Goal: Task Accomplishment & Management: Use online tool/utility

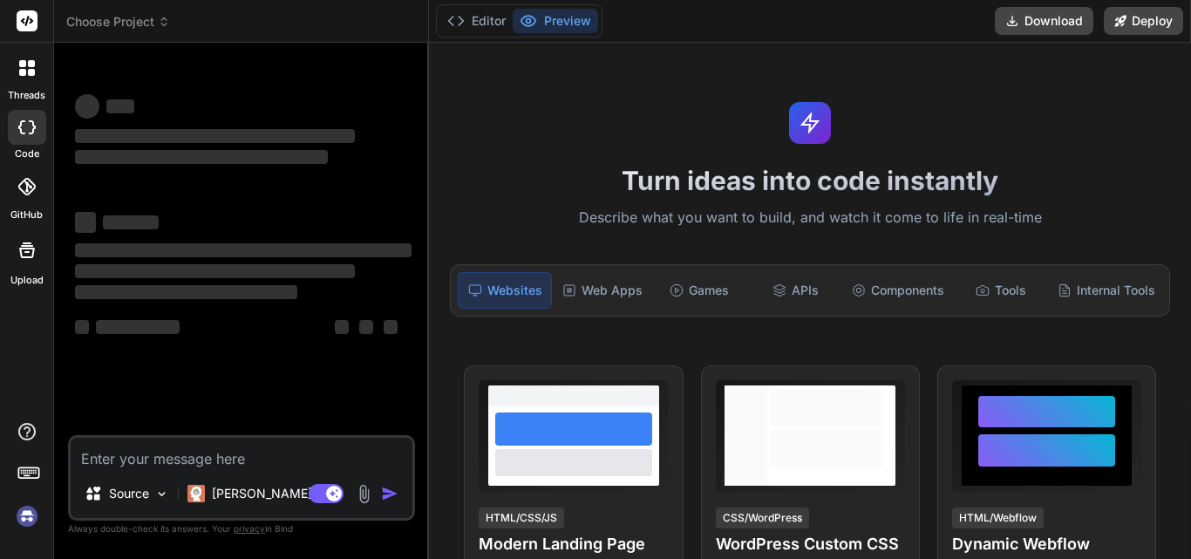
type textarea "x"
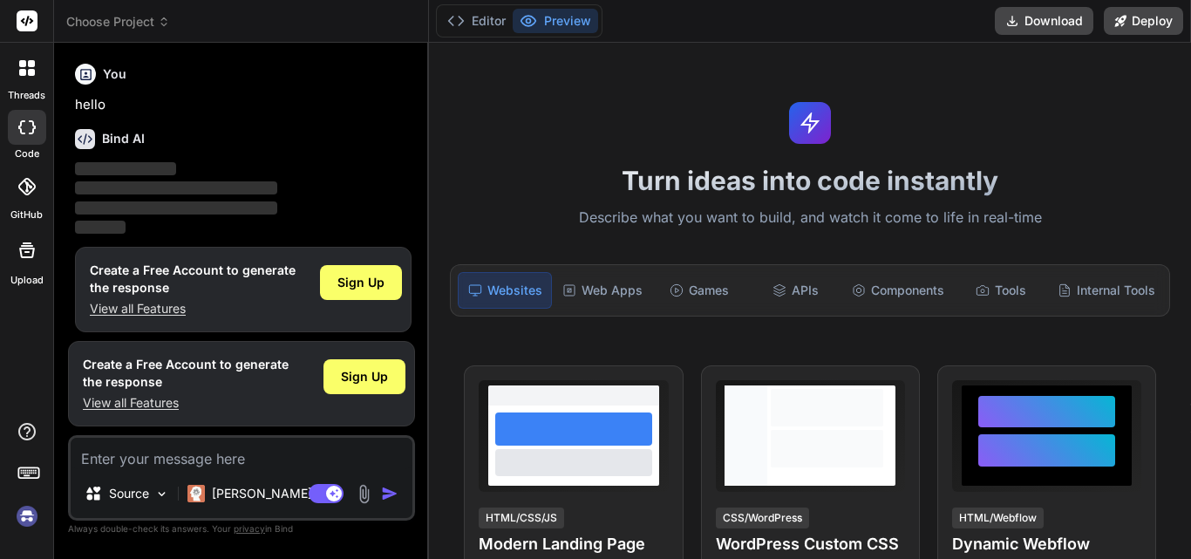
scroll to position [9, 0]
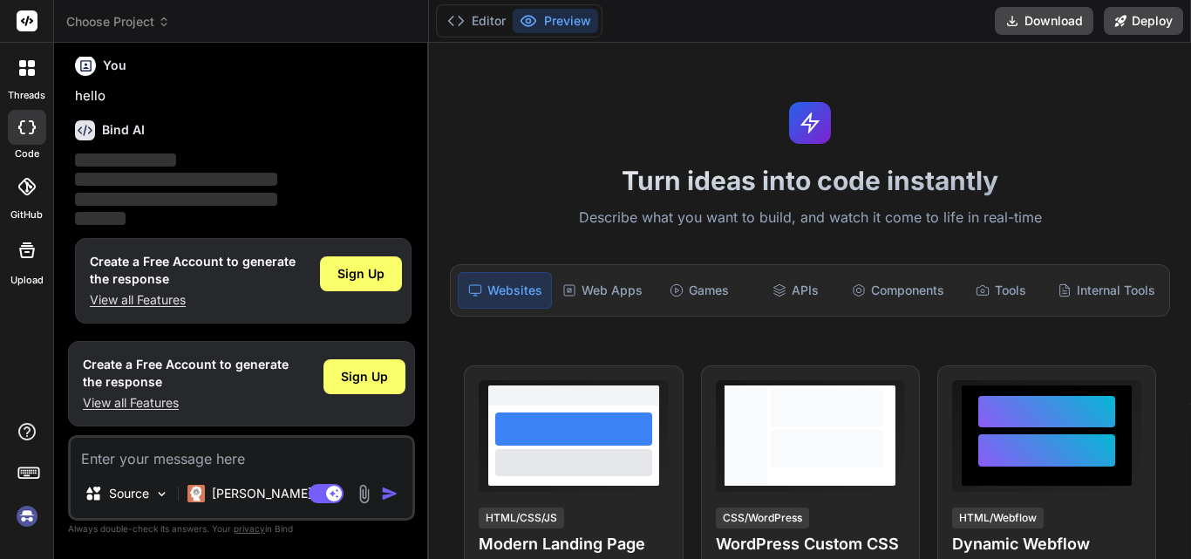
click at [154, 402] on p "View all Features" at bounding box center [186, 402] width 206 height 17
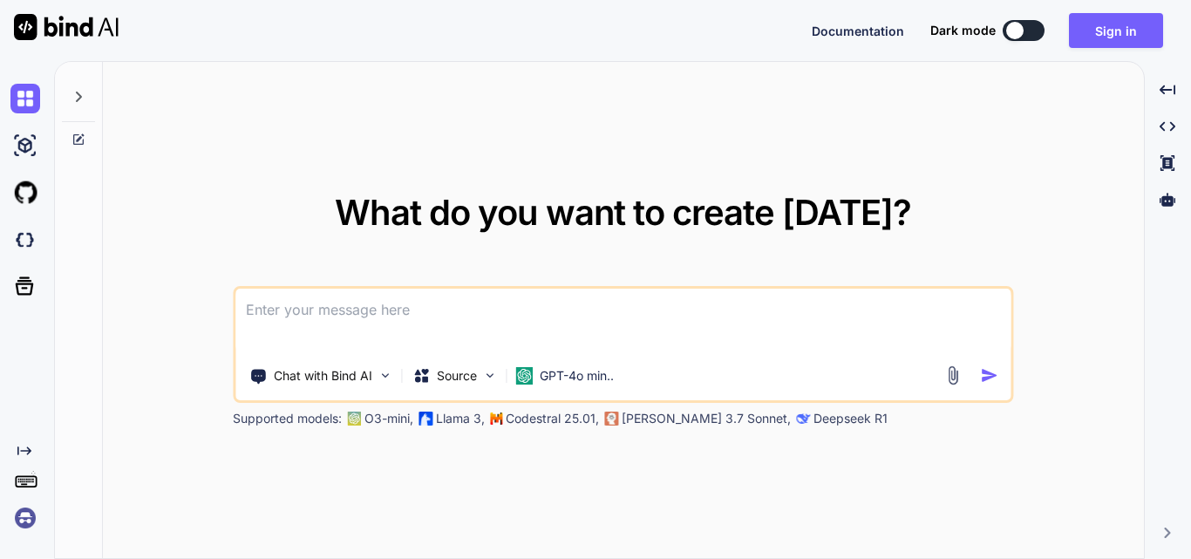
click at [1032, 43] on div "Documentation Dark mode Sign in Created with Pixso." at bounding box center [994, 30] width 365 height 35
click at [1031, 37] on button at bounding box center [1024, 30] width 42 height 21
type textarea "x"
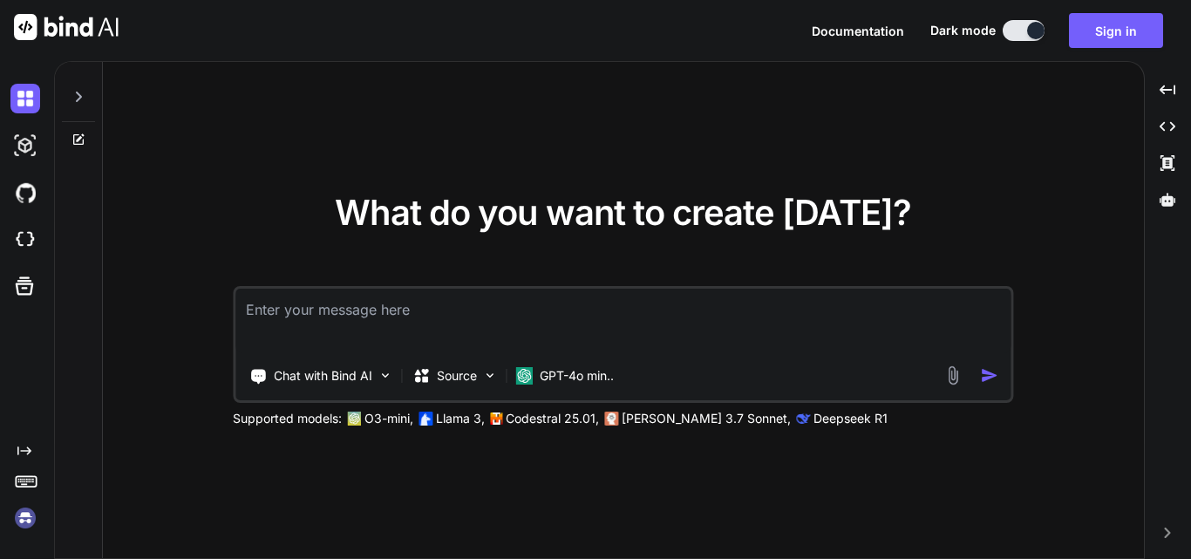
click at [584, 324] on textarea at bounding box center [623, 321] width 775 height 65
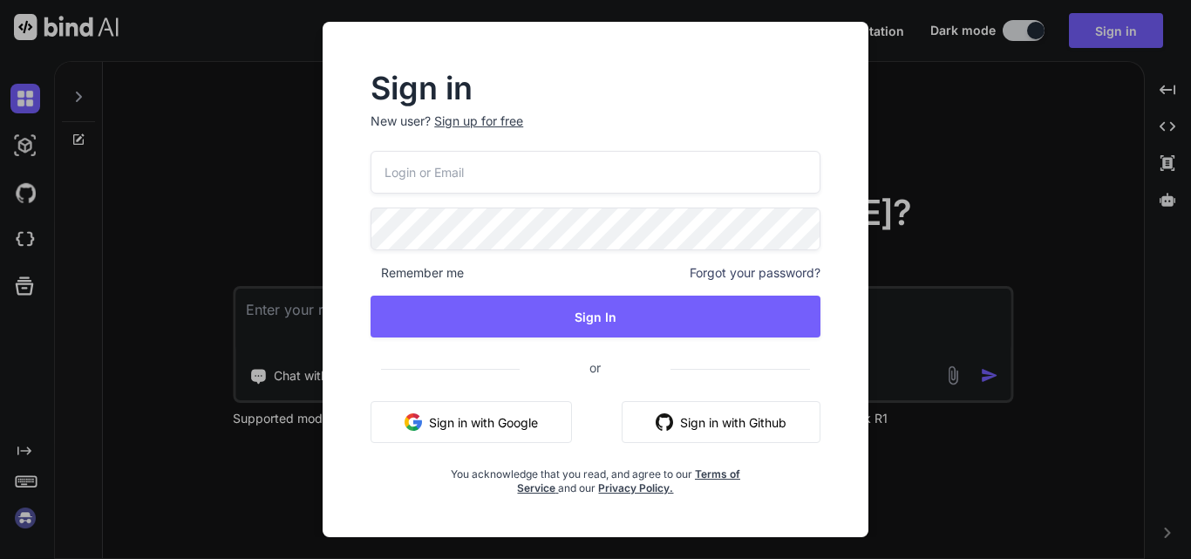
click at [568, 186] on input "email" at bounding box center [596, 172] width 450 height 43
type input "rolabe1044@pricegh.com"
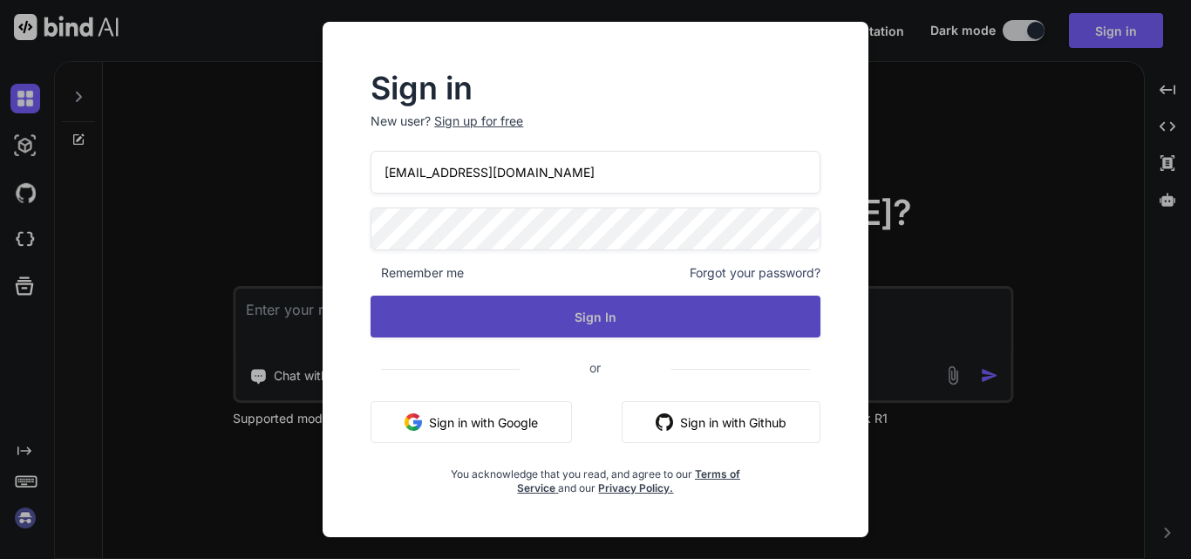
click at [715, 298] on button "Sign In" at bounding box center [596, 317] width 450 height 42
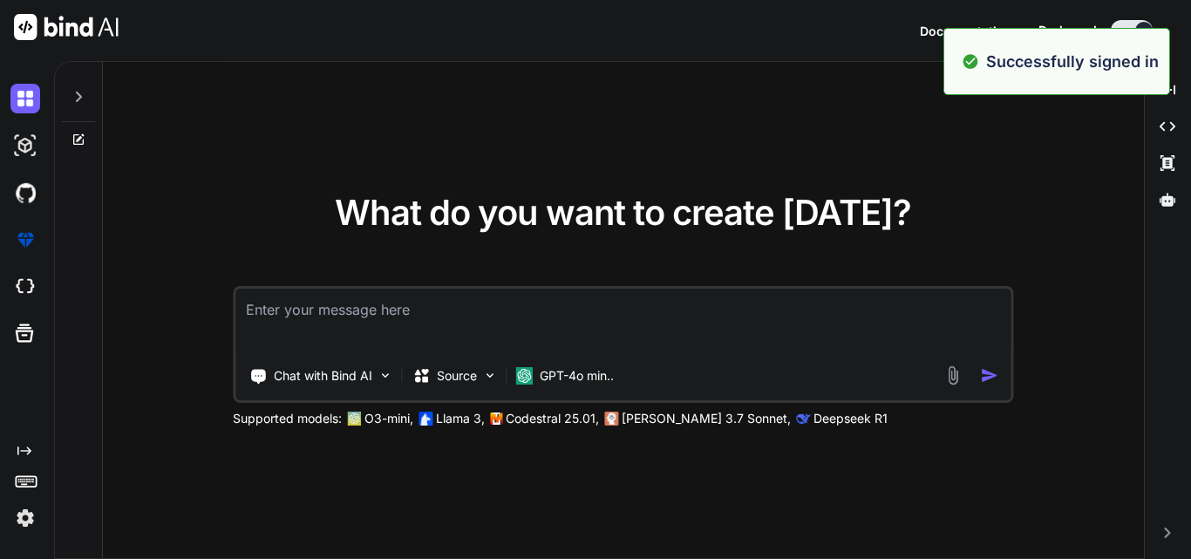
click at [803, 313] on textarea at bounding box center [623, 321] width 775 height 65
type textarea "x"
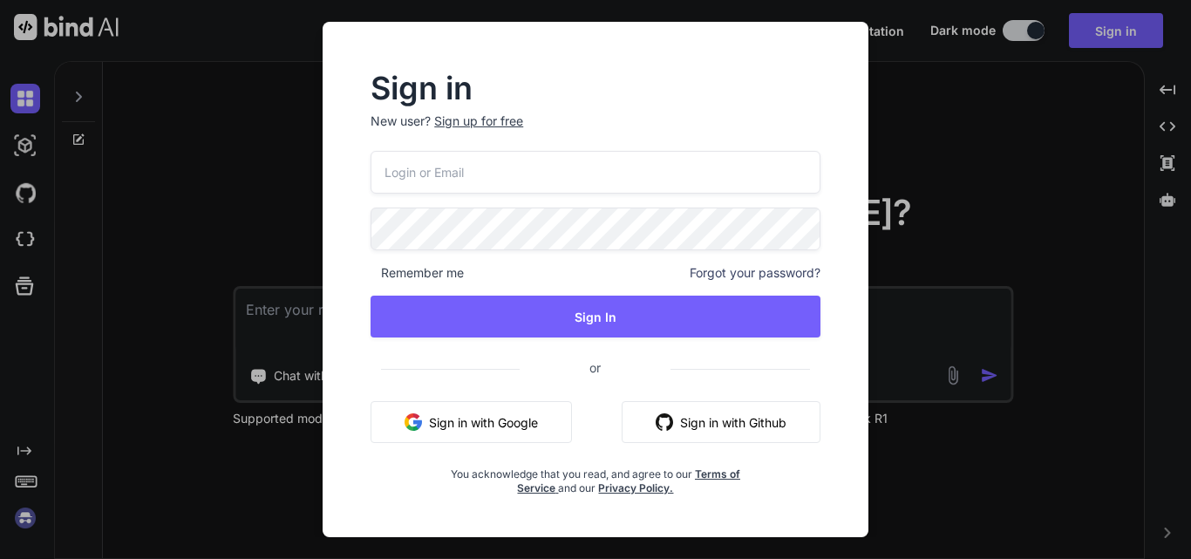
click at [665, 172] on input "email" at bounding box center [596, 172] width 450 height 43
type input "rolabe1044@pricegh.com"
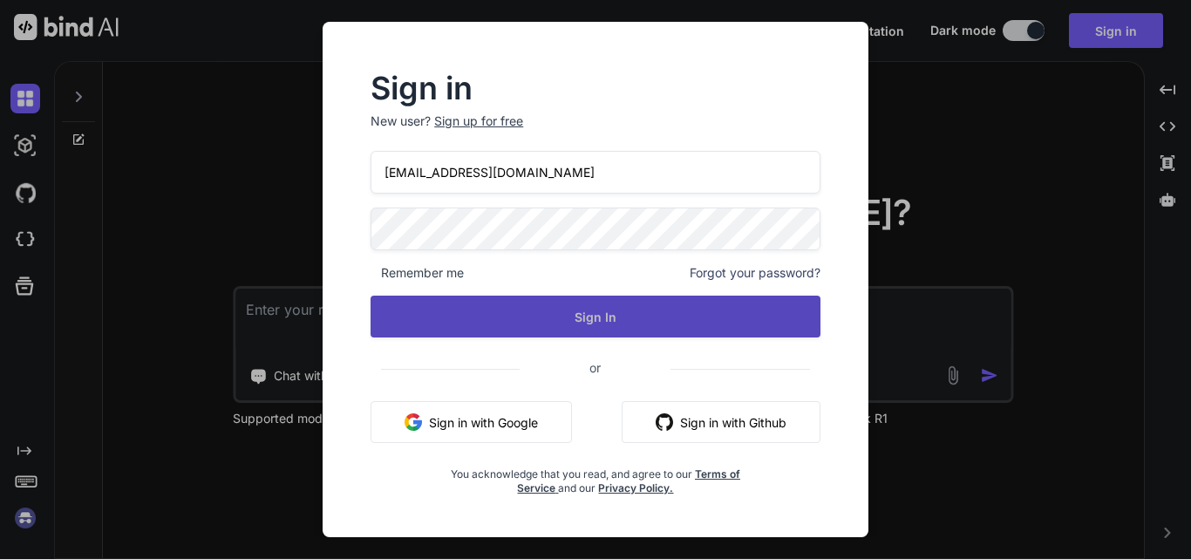
click at [638, 315] on button "Sign In" at bounding box center [596, 317] width 450 height 42
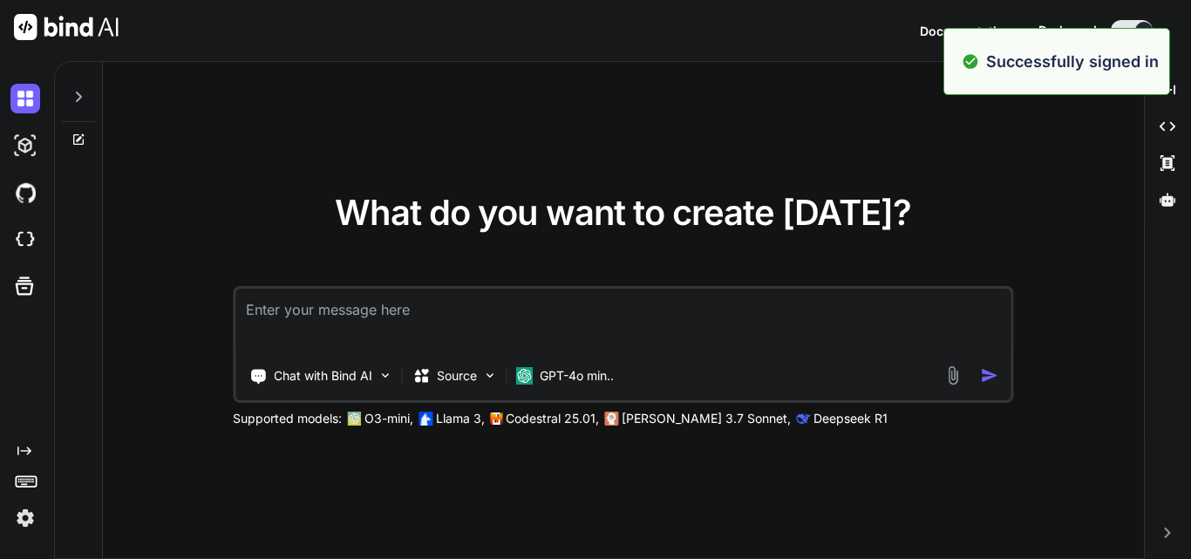
click at [859, 313] on textarea at bounding box center [623, 321] width 775 height 65
type textarea "x"
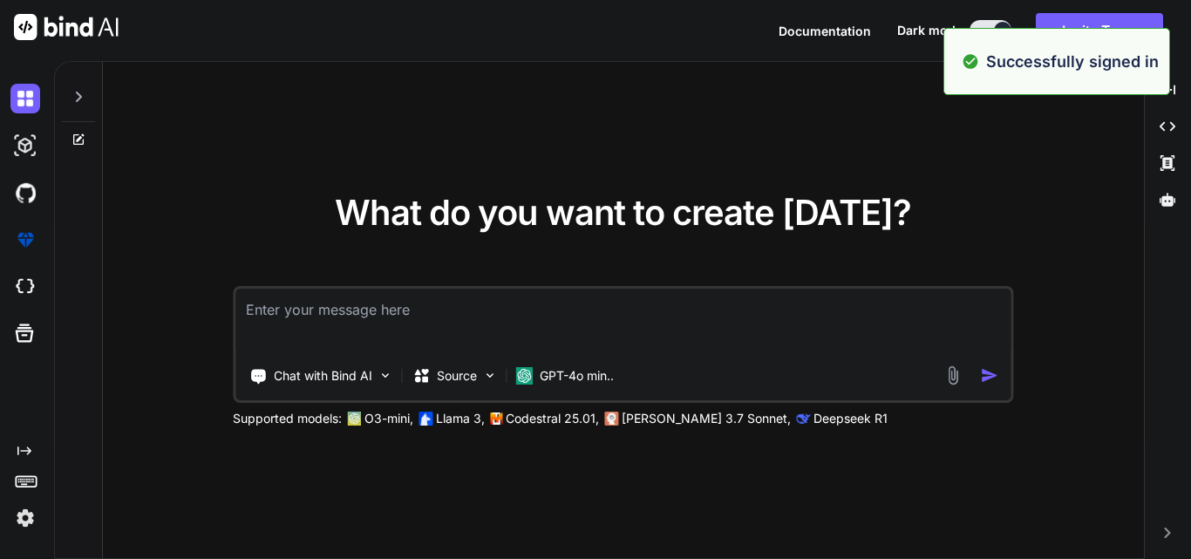
paste textarea "1.When user create an account in register page then user received otp on us pho…"
type textarea "1.When user create an account in register page then user received otp on us pho…"
type textarea "x"
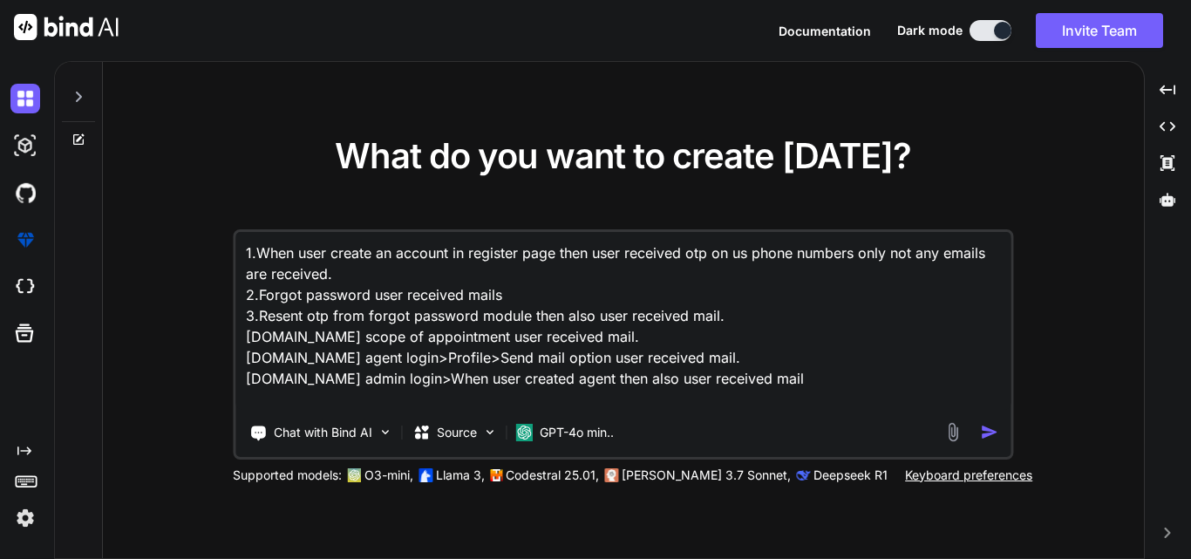
type textarea "1.When user create an account in register page then user received otp on us pho…"
type textarea "x"
type textarea "1.When user create an account in register page then user received otp on us pho…"
type textarea "x"
type textarea "1.When user create an account in register page then user received otp on us pho…"
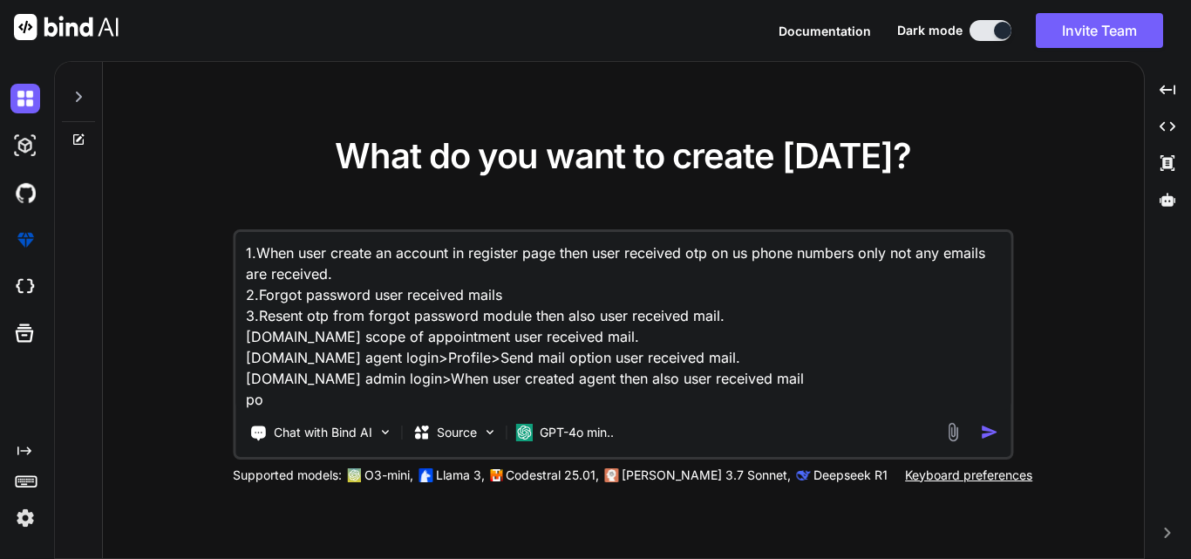
type textarea "x"
type textarea "1.When user create an account in register page then user received otp on us pho…"
type textarea "x"
type textarea "1.When user create an account in register page then user received otp on us pho…"
type textarea "x"
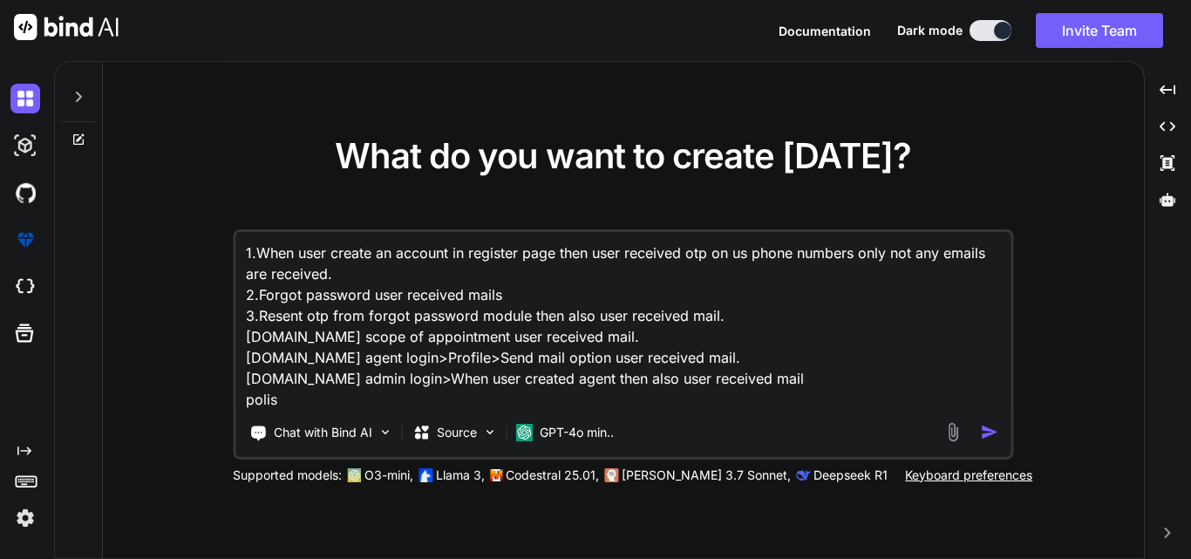
type textarea "1.When user create an account in register page then user received otp on us pho…"
type textarea "x"
type textarea "1.When user create an account in register page then user received otp on us pho…"
type textarea "x"
type textarea "1.When user create an account in register page then user received otp on us pho…"
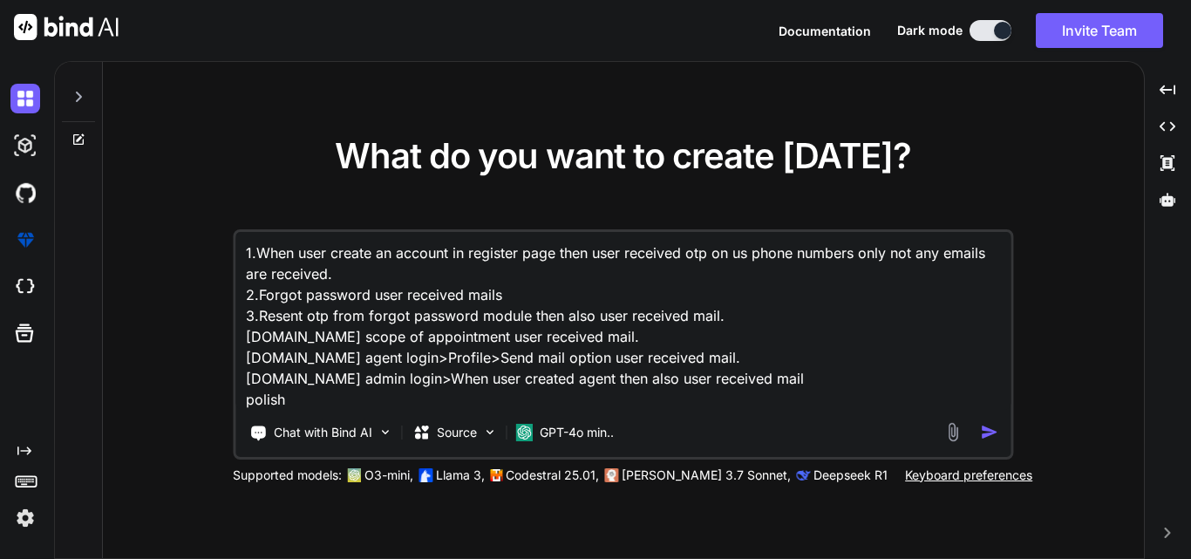
type textarea "x"
type textarea "1.When user create an account in register page then user received otp on us pho…"
type textarea "x"
type textarea "1.When user create an account in register page then user received otp on us pho…"
type textarea "x"
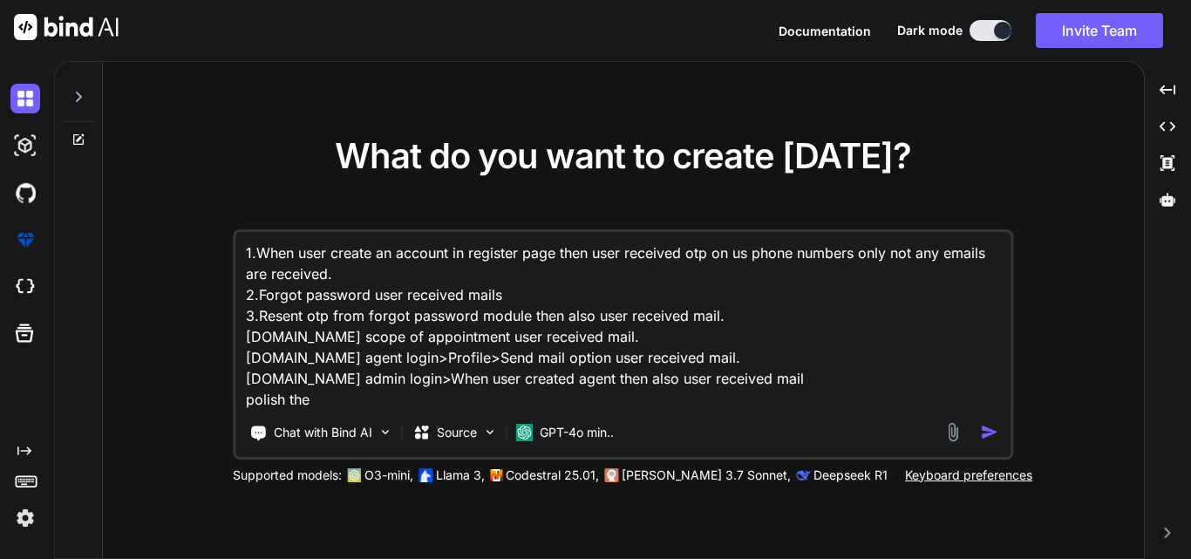
type textarea "1.When user create an account in register page then user received otp on us pho…"
type textarea "x"
type textarea "1.When user create an account in register page then user received otp on us pho…"
type textarea "x"
type textarea "1.When user create an account in register page then user received otp on us pho…"
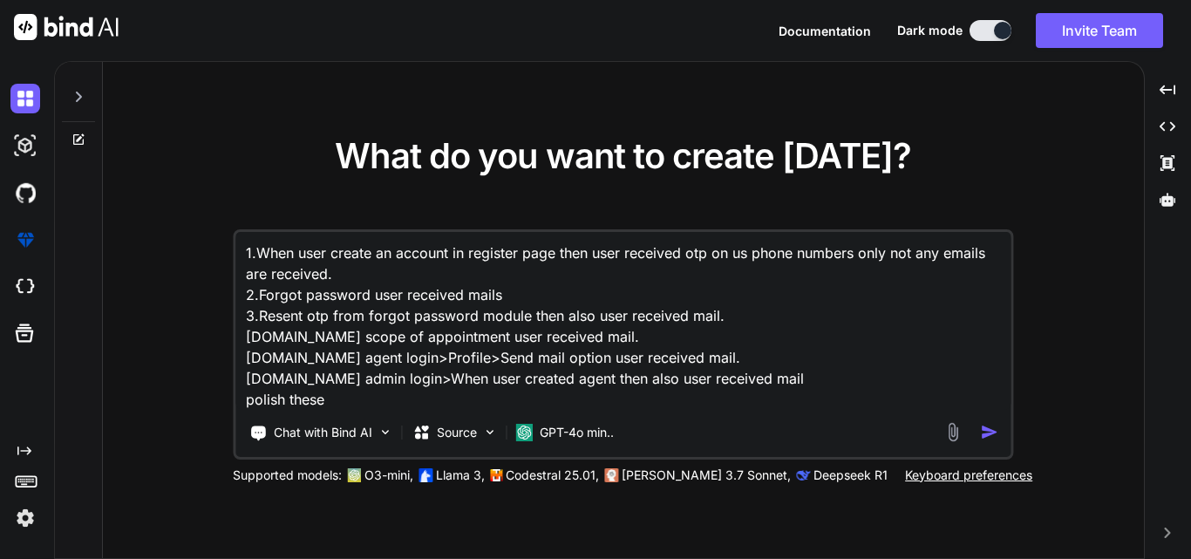
type textarea "x"
type textarea "1.When user create an account in register page then user received otp on us pho…"
type textarea "x"
type textarea "1.When user create an account in register page then user received otp on us pho…"
type textarea "x"
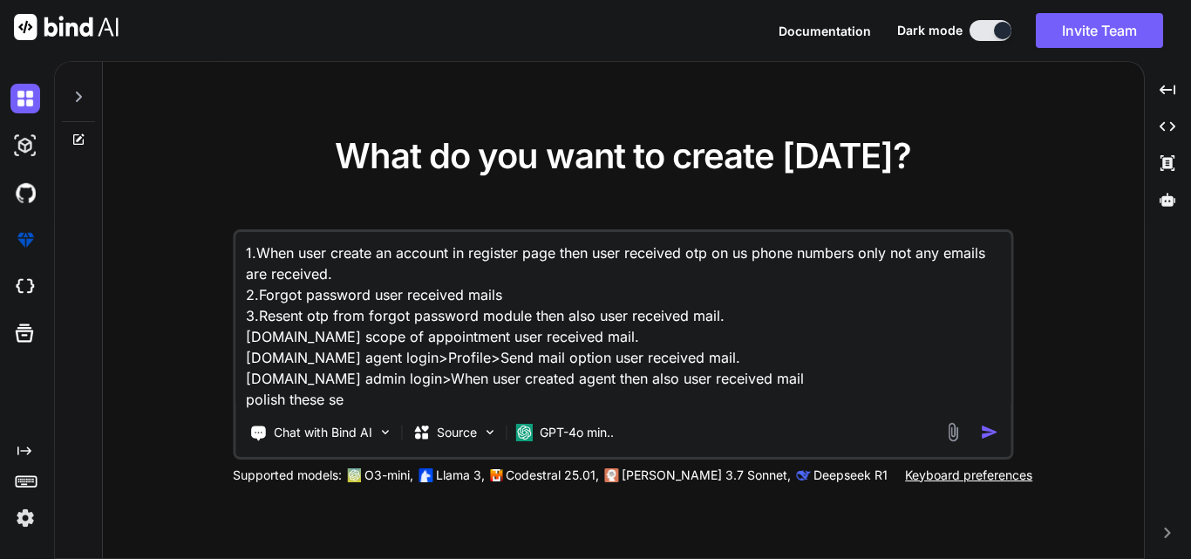
type textarea "1.When user create an account in register page then user received otp on us pho…"
type textarea "x"
type textarea "1.When user create an account in register page then user received otp on us pho…"
type textarea "x"
type textarea "1.When user create an account in register page then user received otp on us pho…"
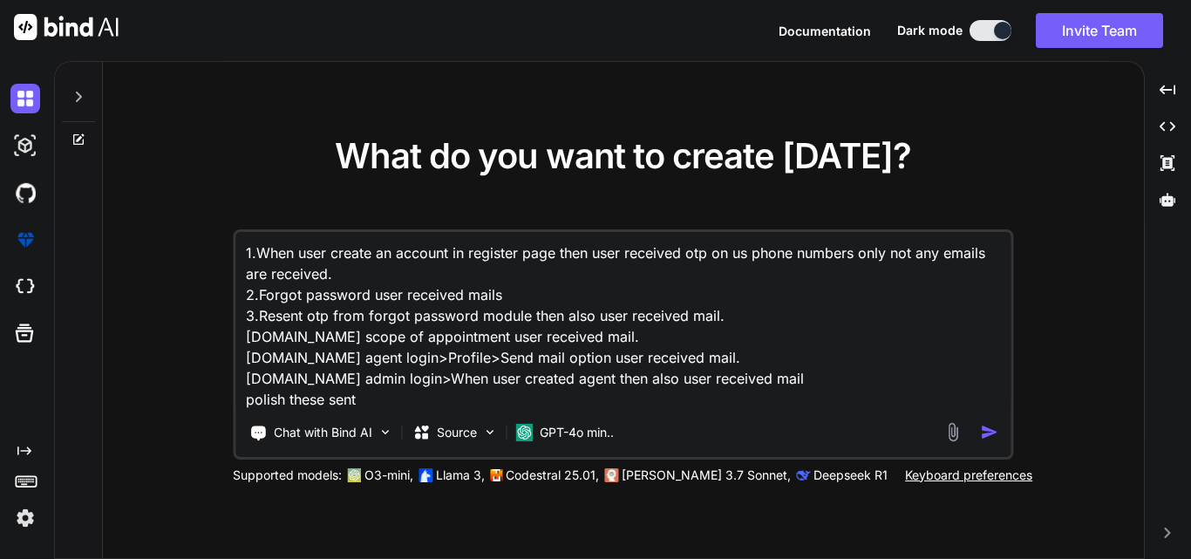
type textarea "x"
type textarea "1.When user create an account in register page then user received otp on us pho…"
type textarea "x"
type textarea "1.When user create an account in register page then user received otp on us pho…"
type textarea "x"
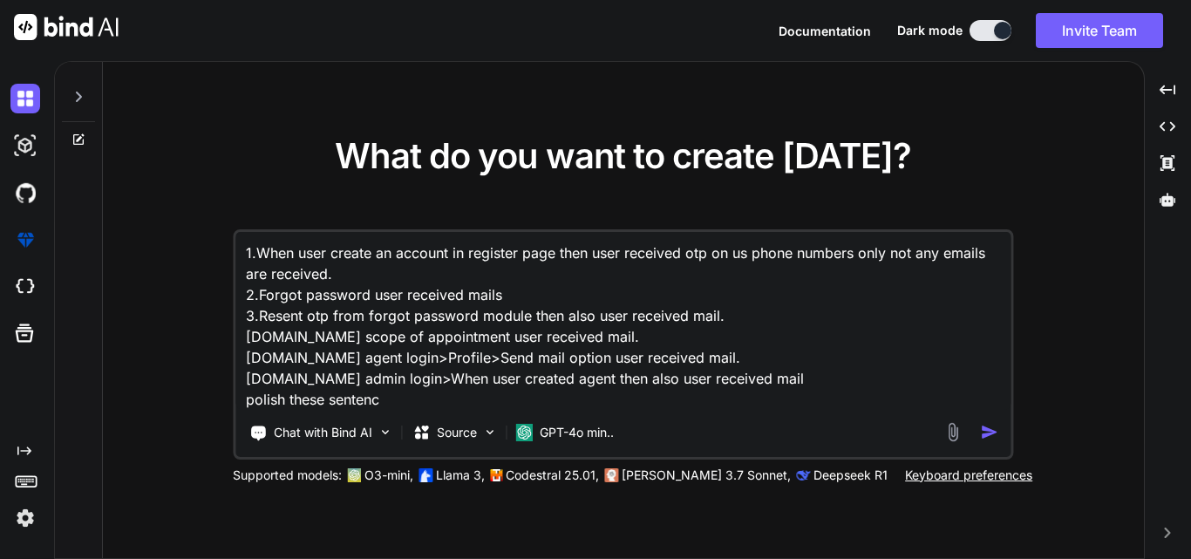
type textarea "1.When user create an account in register page then user received otp on us pho…"
type textarea "x"
type textarea "1.When user create an account in register page then user received otp on us pho…"
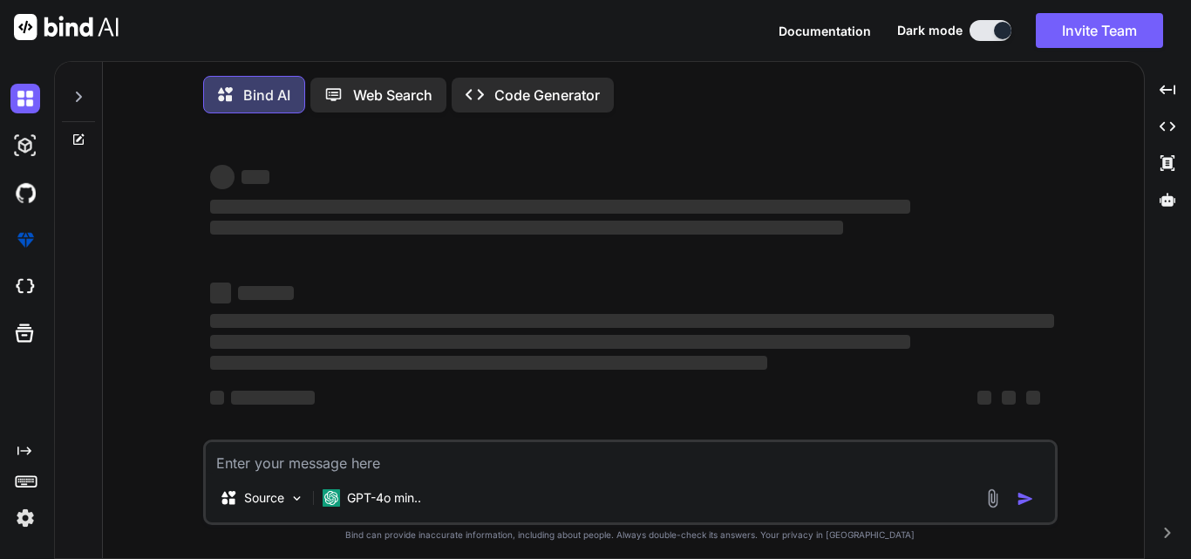
type textarea "x"
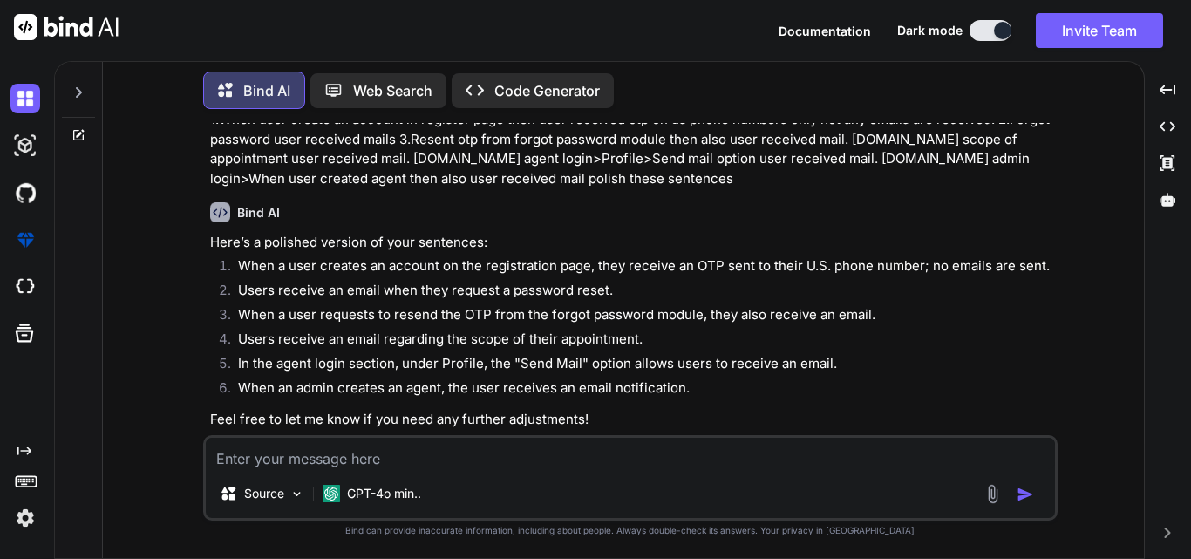
scroll to position [80, 0]
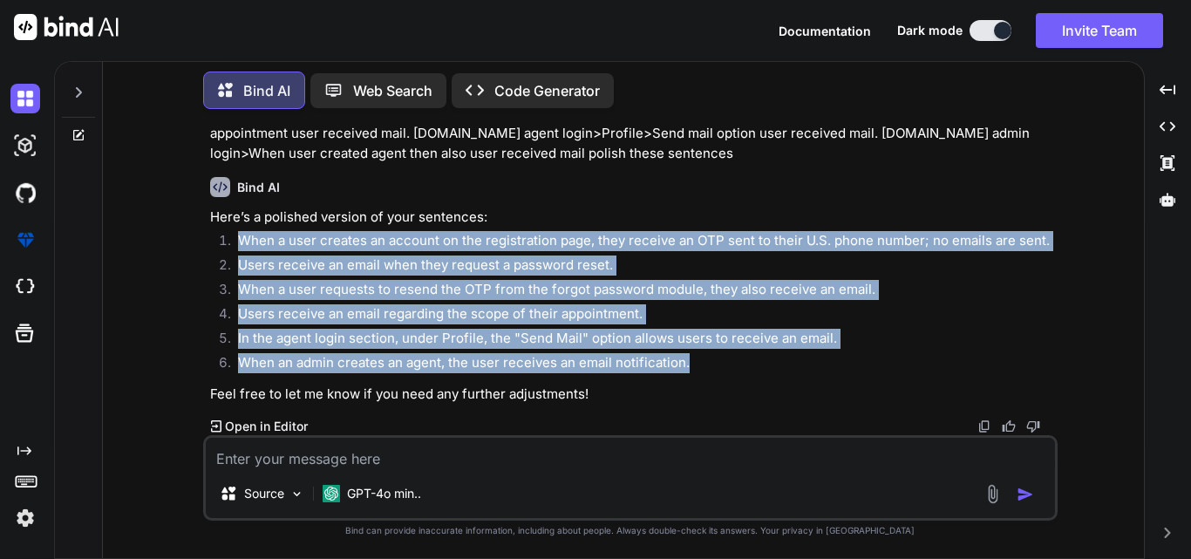
drag, startPoint x: 694, startPoint y: 362, endPoint x: 228, endPoint y: 237, distance: 483.0
click at [228, 237] on ol "When a user creates an account on the registration page, they receive an OTP se…" at bounding box center [632, 304] width 844 height 147
copy ol "When a user creates an account on the registration page, they receive an OTP se…"
